Goal: Information Seeking & Learning: Learn about a topic

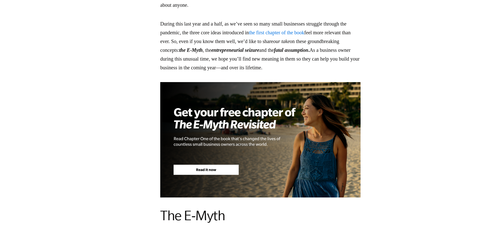
scroll to position [668, 0]
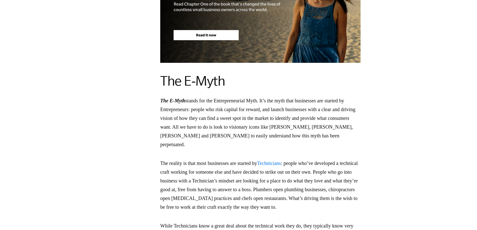
drag, startPoint x: 204, startPoint y: 76, endPoint x: 229, endPoint y: 79, distance: 24.7
click at [241, 75] on h2 "The E-Myth" at bounding box center [260, 81] width 200 height 16
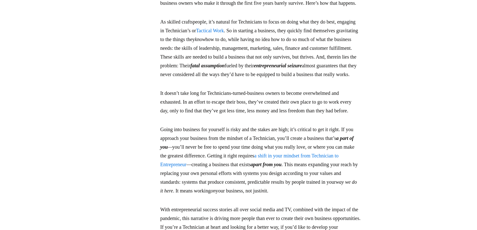
scroll to position [751, 0]
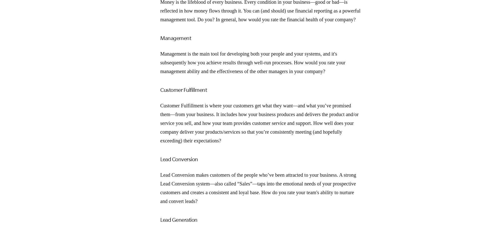
scroll to position [751, 0]
